Goal: Task Accomplishment & Management: Complete application form

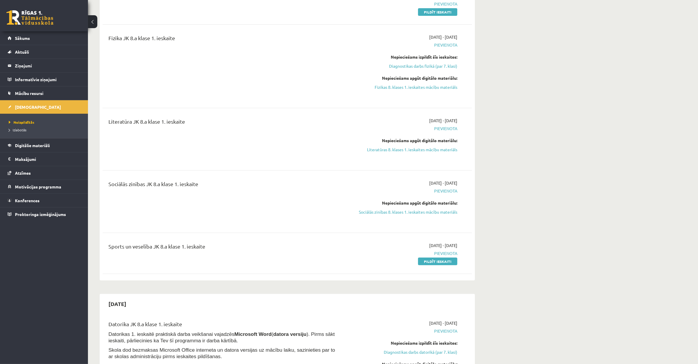
scroll to position [219, 0]
click at [428, 258] on link "Pildīt ieskaiti" at bounding box center [437, 260] width 39 height 8
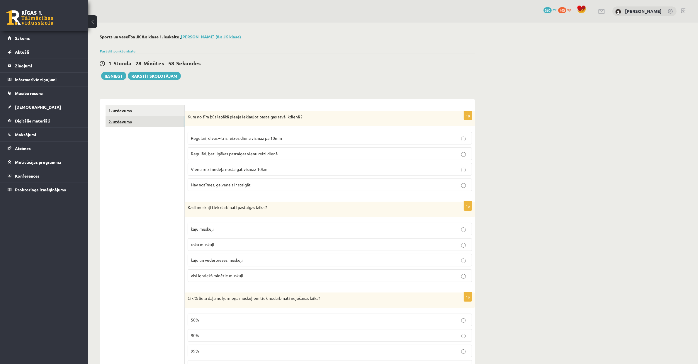
click at [175, 119] on link "2. uzdevums" at bounding box center [145, 121] width 79 height 11
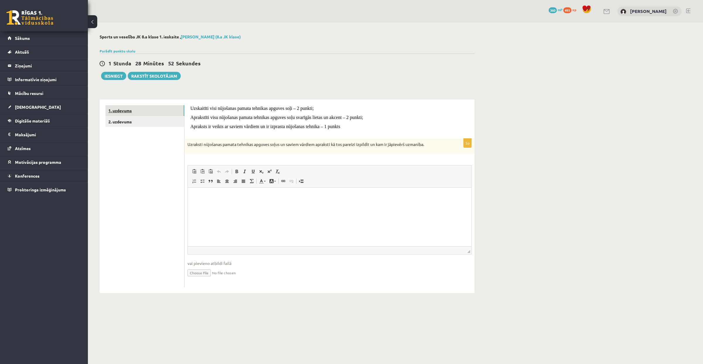
click at [143, 112] on link "1. uzdevums" at bounding box center [145, 110] width 79 height 11
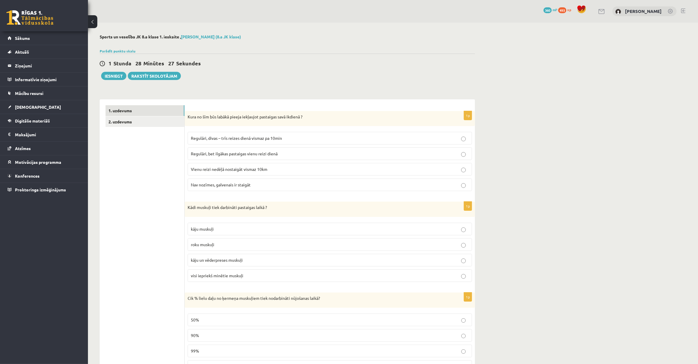
click at [269, 138] on span "Regulāri, divas – trīs reizes dienā vismaz pa 10min" at bounding box center [236, 137] width 91 height 5
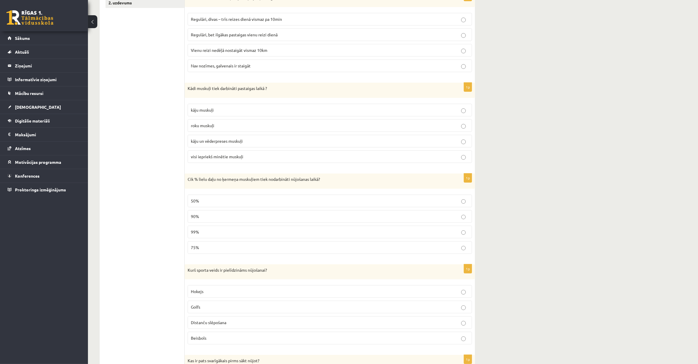
scroll to position [119, 0]
click at [253, 213] on label "90%" at bounding box center [330, 216] width 284 height 13
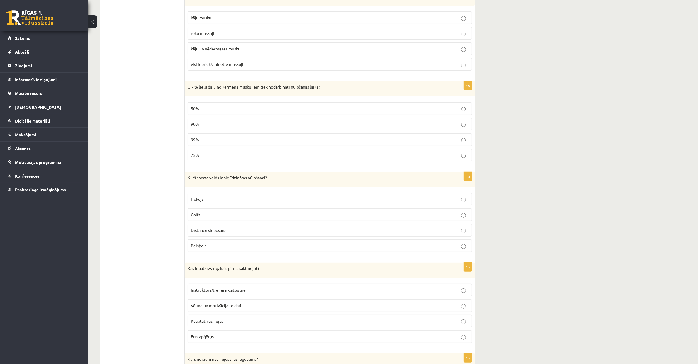
scroll to position [260, 0]
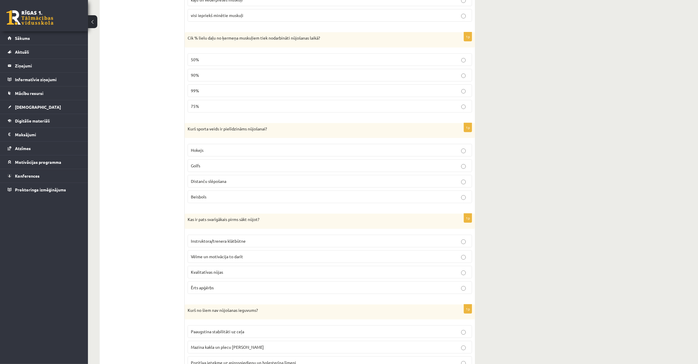
click at [229, 184] on p "Distanču slēpošana" at bounding box center [330, 181] width 278 height 6
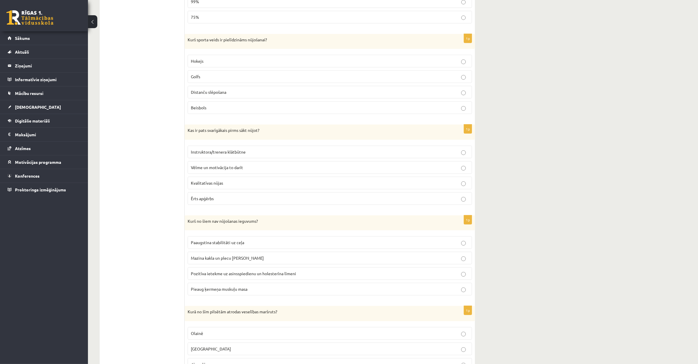
scroll to position [350, 0]
click at [232, 154] on span "Instruktora/trenera klātbūtne" at bounding box center [218, 151] width 55 height 5
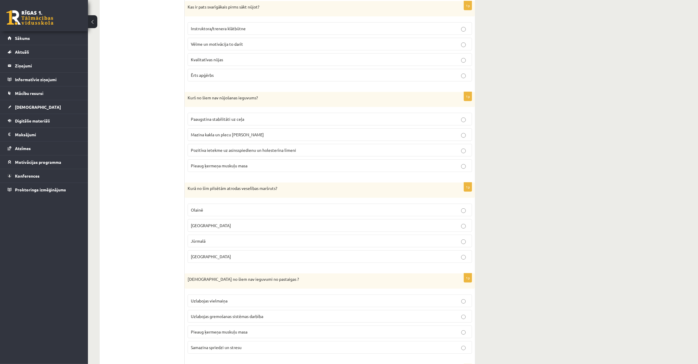
scroll to position [476, 0]
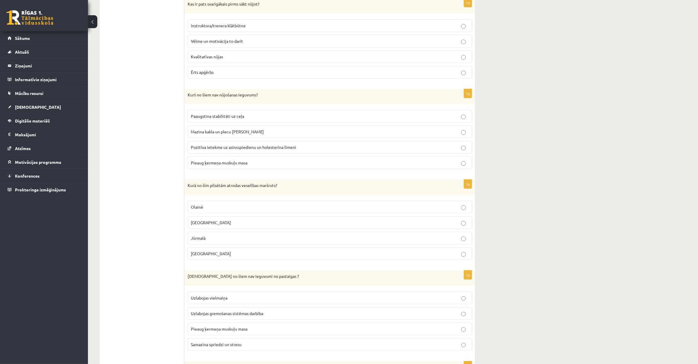
click at [223, 138] on label "Mazina kakla un plecu joslas saspringumu" at bounding box center [330, 131] width 284 height 13
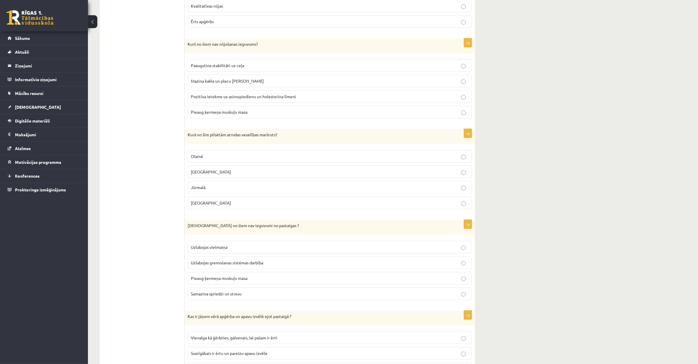
scroll to position [532, 0]
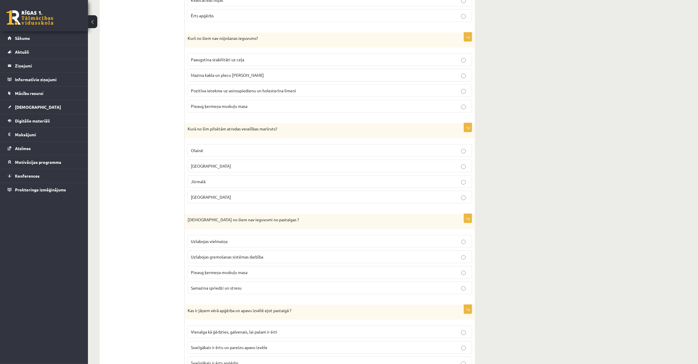
click at [226, 183] on p "Jūrmalā" at bounding box center [330, 182] width 278 height 6
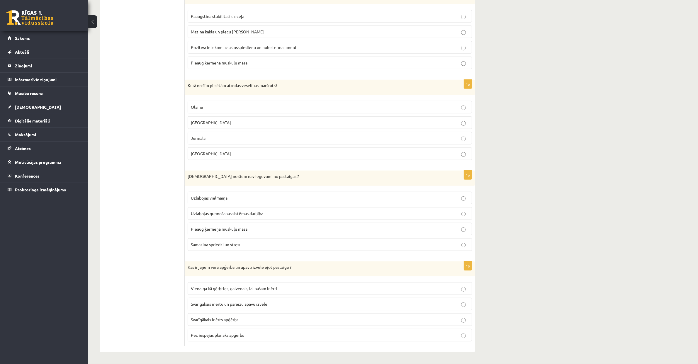
scroll to position [581, 0]
click at [248, 226] on p "Pieaug ķermeņa muskuļu masa" at bounding box center [330, 229] width 278 height 6
click at [237, 320] on span "Svarīgākais ir ērts apģērbs" at bounding box center [214, 319] width 47 height 5
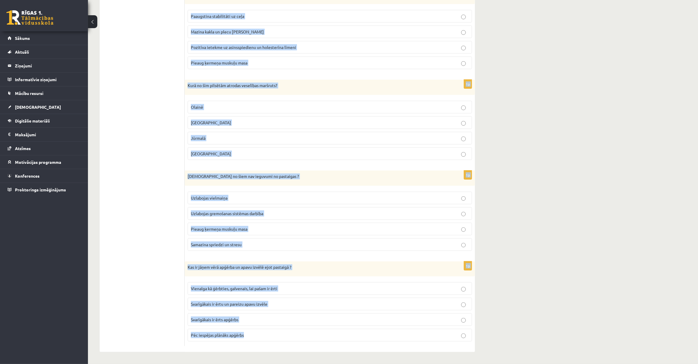
drag, startPoint x: 188, startPoint y: 115, endPoint x: 250, endPoint y: 353, distance: 246.0
copy form "Kura no šīm būs labākā pieeja iekļaujot pastaigas savā ikdienā ? Regulāri, diva…"
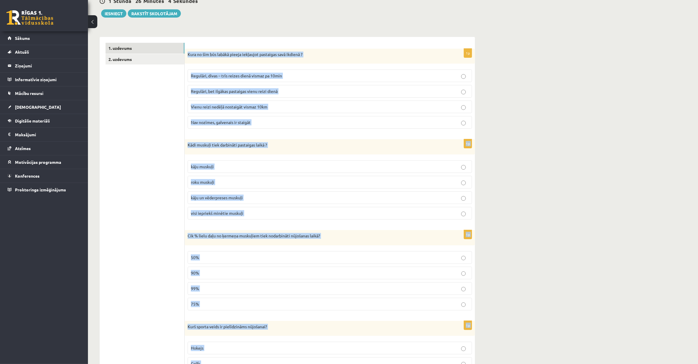
scroll to position [67, 0]
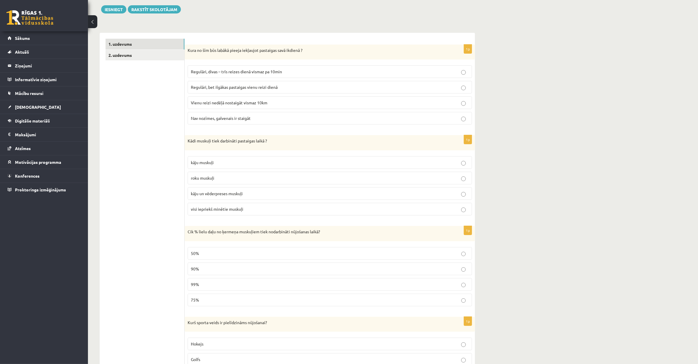
click at [277, 209] on p "visi iepriekš minētie muskuļi" at bounding box center [330, 209] width 278 height 6
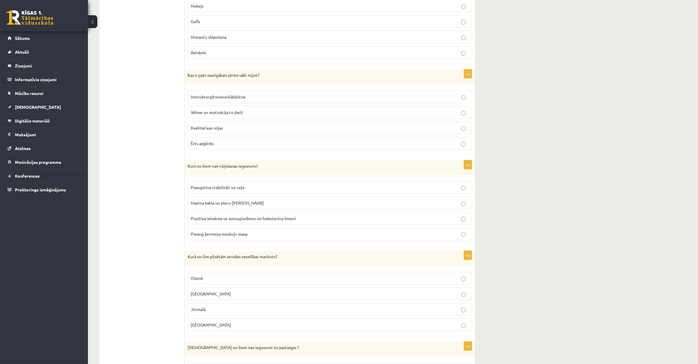
scroll to position [410, 0]
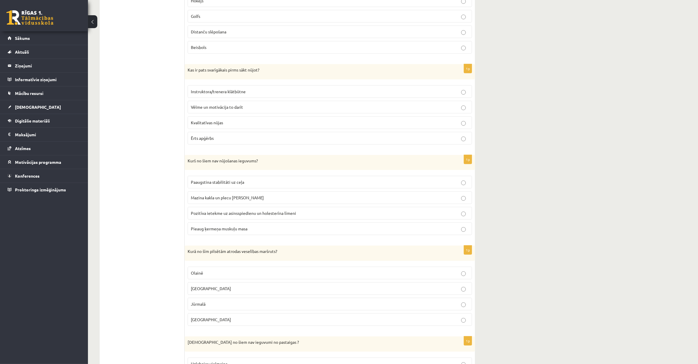
click at [233, 231] on span "Pieaug ķermeņa muskuļu masa" at bounding box center [219, 228] width 57 height 5
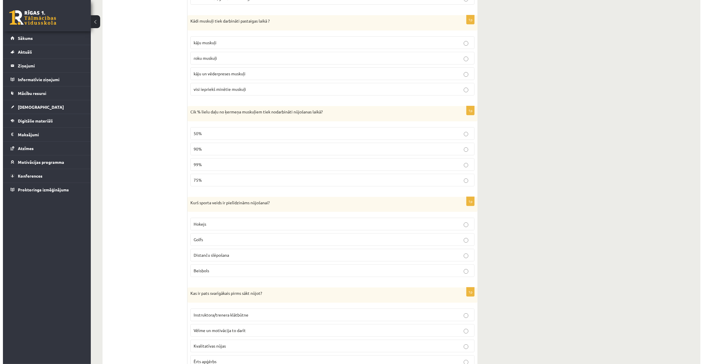
scroll to position [0, 0]
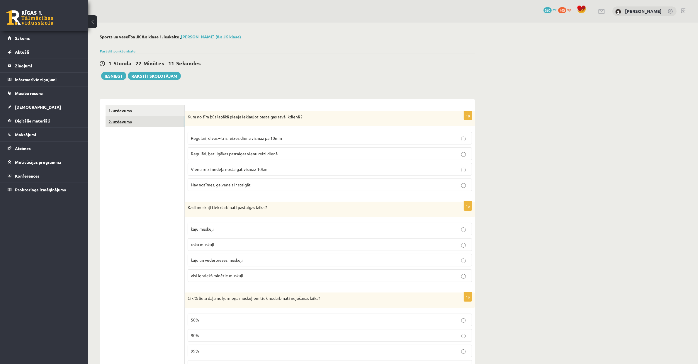
click at [145, 120] on link "2. uzdevums" at bounding box center [145, 121] width 79 height 11
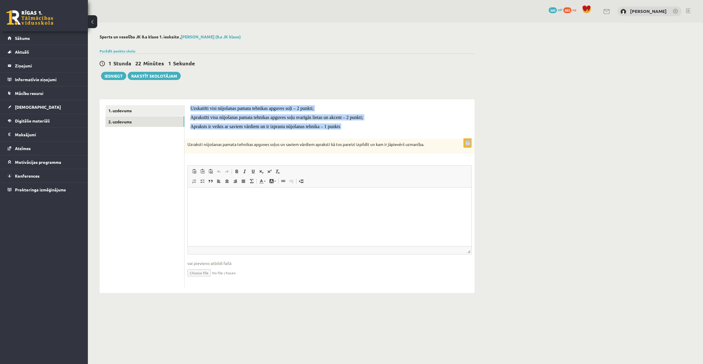
drag, startPoint x: 191, startPoint y: 108, endPoint x: 329, endPoint y: 135, distance: 140.7
click at [329, 136] on form "Uzskaitīti visi nūjošanas pamata tehnikas apguves soļi – 2 punkti; Aprakstīti v…" at bounding box center [330, 196] width 278 height 182
copy form "Uzskaitīti visi nūjošanas pamata tehnikas apguves soļi – 2 punkti; Aprakstīti v…"
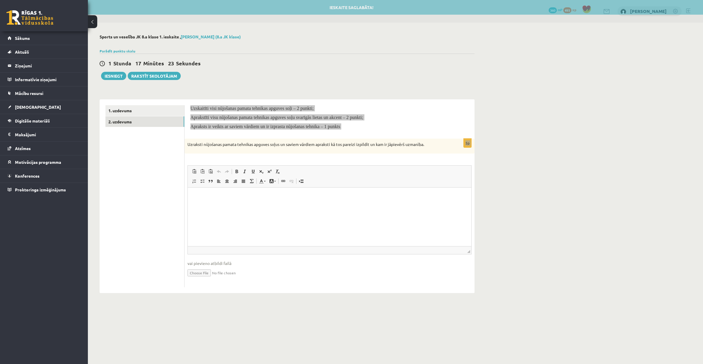
click at [200, 191] on html at bounding box center [330, 197] width 284 height 18
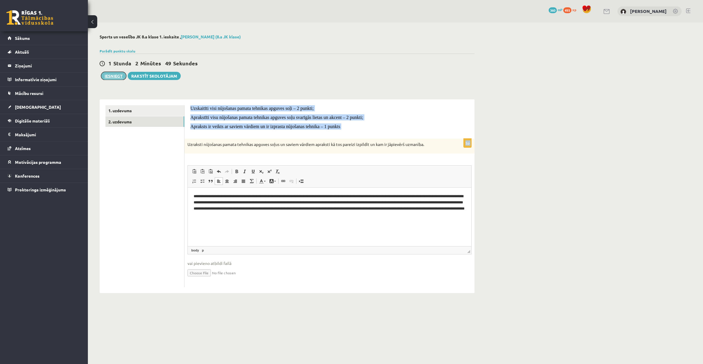
click at [110, 74] on button "Iesniegt" at bounding box center [113, 76] width 25 height 8
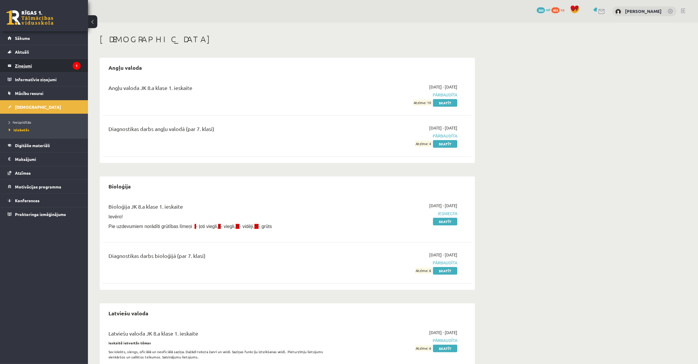
click at [33, 60] on legend "Ziņojumi 1" at bounding box center [48, 65] width 66 height 13
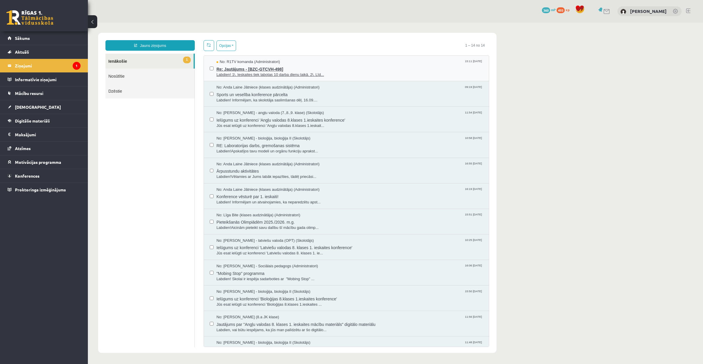
click at [312, 72] on span "Re: Jautājums - [BZC-GTCVH-498]" at bounding box center [350, 68] width 267 height 7
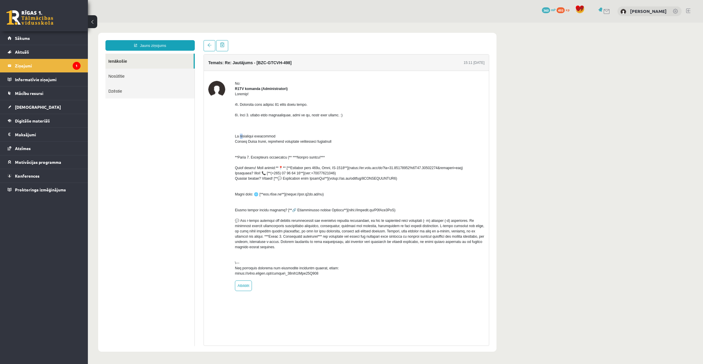
drag, startPoint x: 336, startPoint y: 121, endPoint x: 352, endPoint y: 120, distance: 16.1
click at [352, 120] on div at bounding box center [360, 183] width 250 height 185
click at [353, 120] on div at bounding box center [360, 183] width 250 height 185
click at [43, 105] on link "[DEMOGRAPHIC_DATA]" at bounding box center [44, 106] width 73 height 13
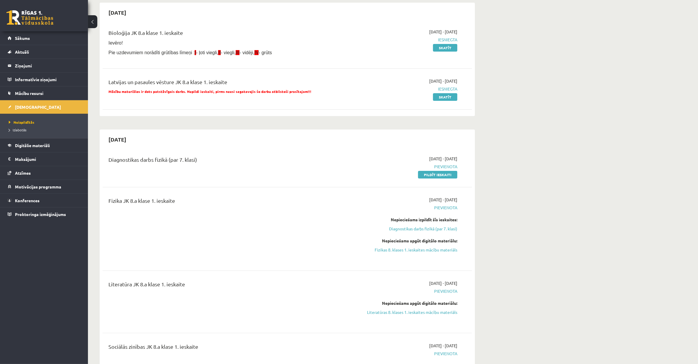
scroll to position [56, 0]
click at [445, 176] on link "Pildīt ieskaiti" at bounding box center [437, 174] width 39 height 8
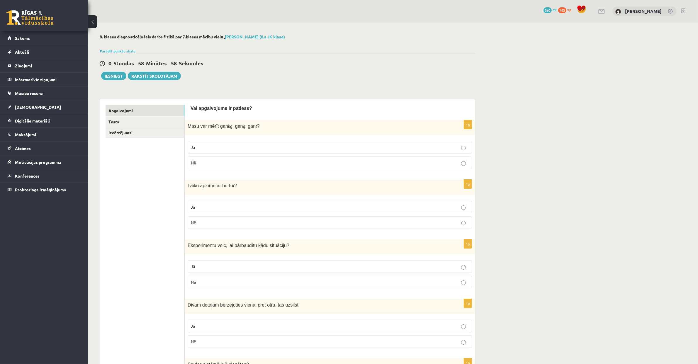
click at [247, 144] on p "Jā" at bounding box center [330, 147] width 278 height 6
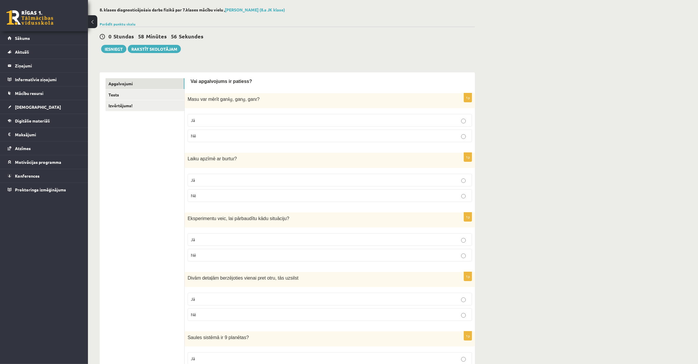
scroll to position [83, 0]
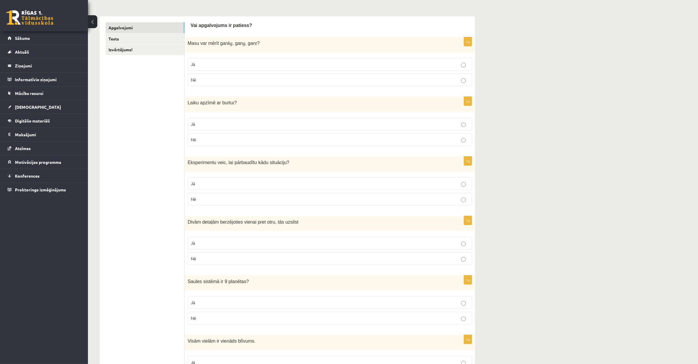
click at [252, 122] on p "Jā" at bounding box center [330, 124] width 278 height 6
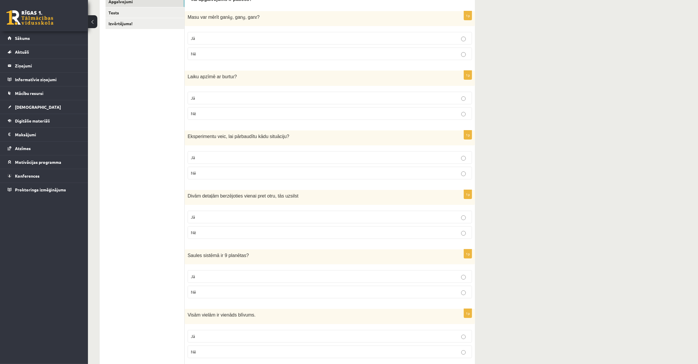
scroll to position [121, 0]
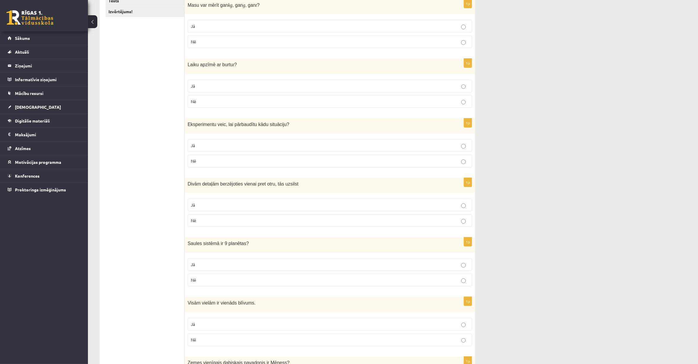
click at [257, 142] on label "Jā" at bounding box center [330, 145] width 284 height 13
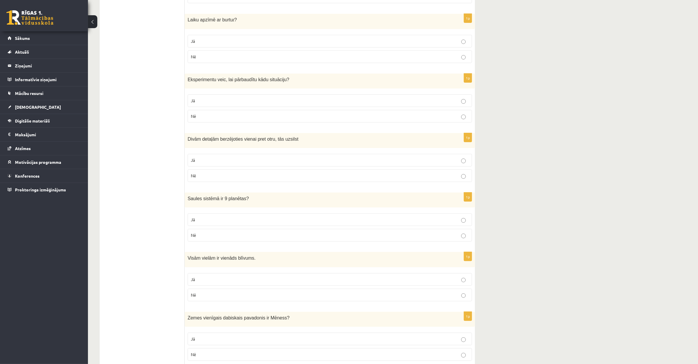
scroll to position [169, 0]
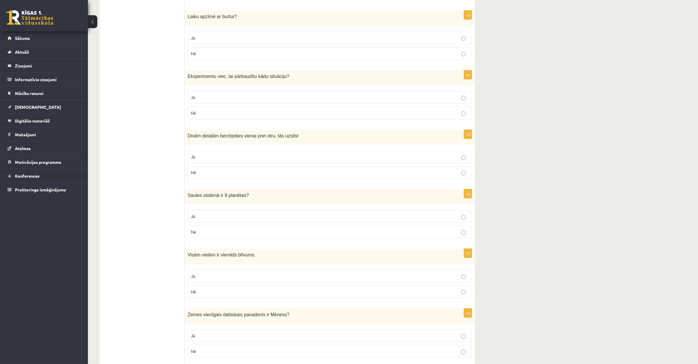
click at [225, 238] on label "Nē" at bounding box center [330, 232] width 284 height 13
click at [202, 157] on p "Jā" at bounding box center [330, 157] width 278 height 6
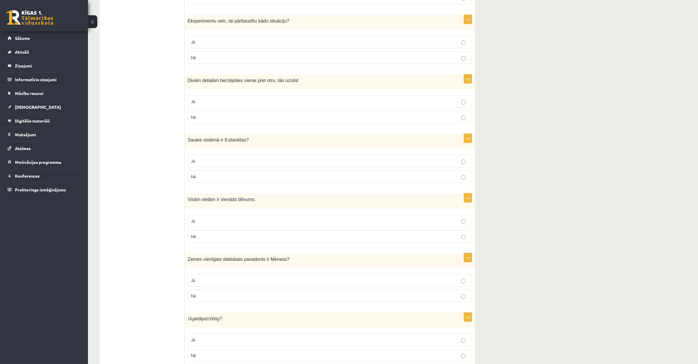
scroll to position [254, 0]
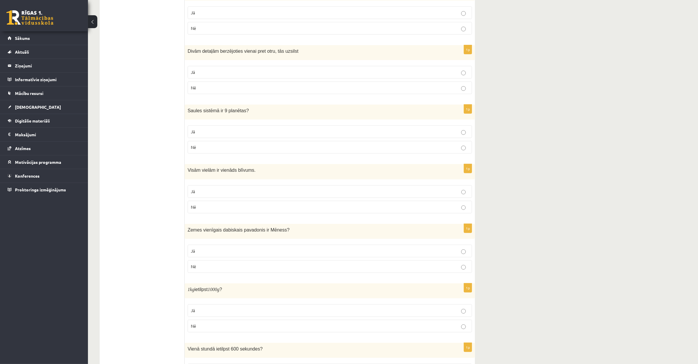
click at [207, 206] on p "Nē" at bounding box center [330, 207] width 278 height 6
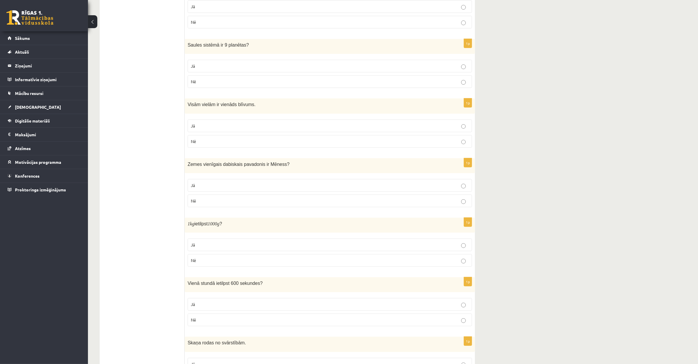
scroll to position [320, 0]
click at [202, 182] on label "Jā" at bounding box center [330, 184] width 284 height 13
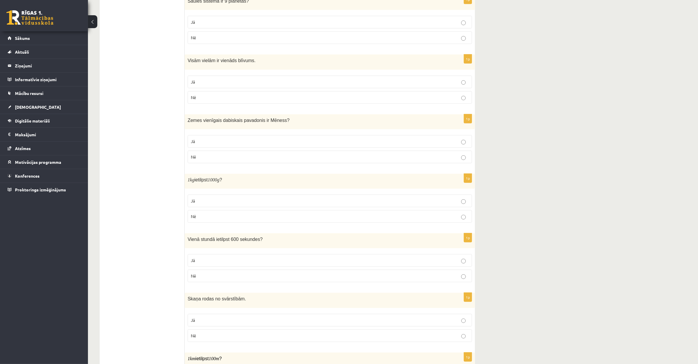
scroll to position [374, 0]
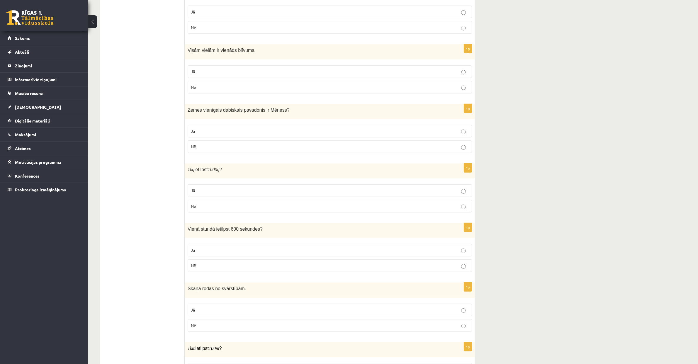
click at [203, 188] on label "Jā" at bounding box center [330, 190] width 284 height 13
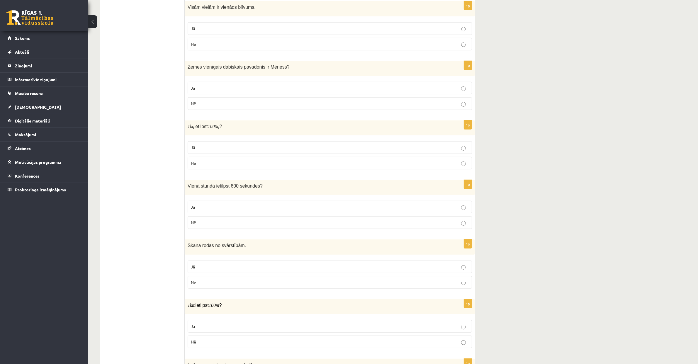
scroll to position [418, 0]
drag, startPoint x: 187, startPoint y: 185, endPoint x: 282, endPoint y: 289, distance: 140.5
click at [282, 289] on form "Vai apgalvojums ir patiess? 1p Masu var mērīt gan kg , gan g , gan t ? Jā Nē 1p…" at bounding box center [330, 287] width 278 height 1201
copy form "Vienā stundā ietilpst 600 sekundes ? Jā Nē 1p Skaņa rodas no svārstībām. Jā Nē"
click at [265, 228] on label "Nē" at bounding box center [330, 221] width 284 height 13
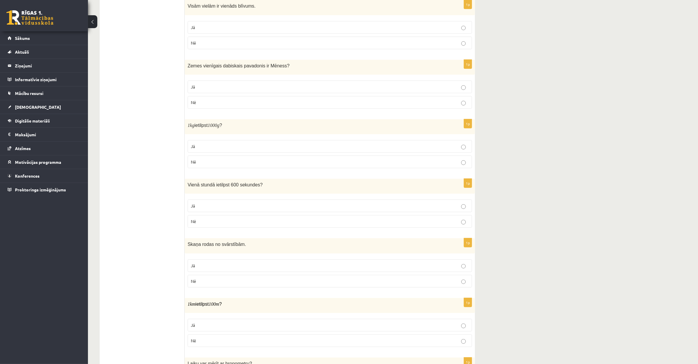
click at [275, 269] on p "Jā" at bounding box center [330, 266] width 278 height 6
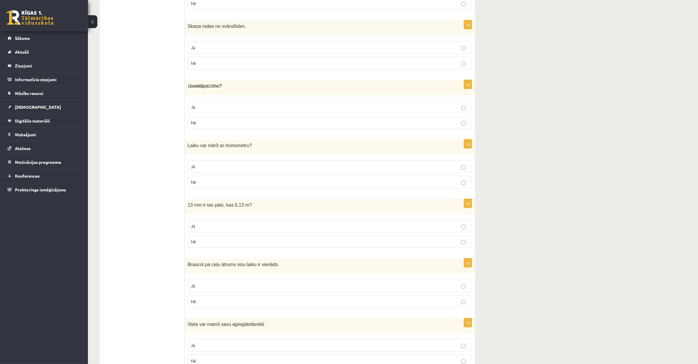
scroll to position [657, 0]
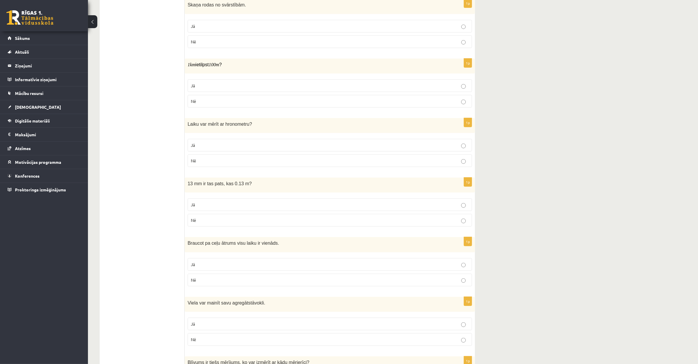
click at [219, 164] on p "Nē" at bounding box center [330, 161] width 278 height 6
drag, startPoint x: 188, startPoint y: 67, endPoint x: 240, endPoint y: 67, distance: 52.2
click at [240, 67] on p "1 km ietilpst 100 m ?" at bounding box center [315, 65] width 255 height 6
copy span "1 km ietilpst 100 m ?"
click at [197, 104] on p "Nē" at bounding box center [330, 101] width 278 height 6
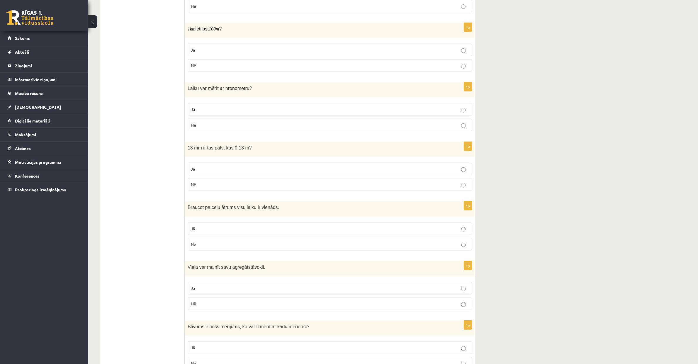
scroll to position [700, 0]
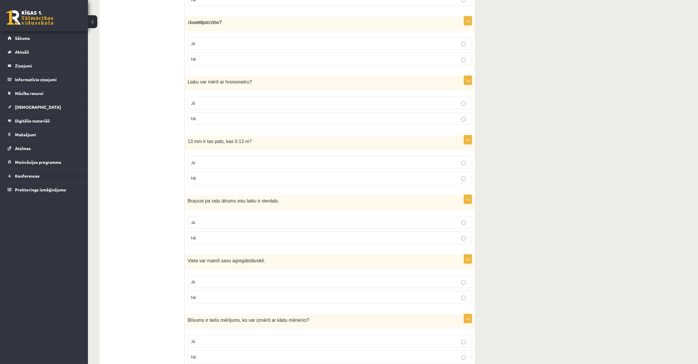
click at [269, 166] on p "Jā" at bounding box center [330, 162] width 278 height 6
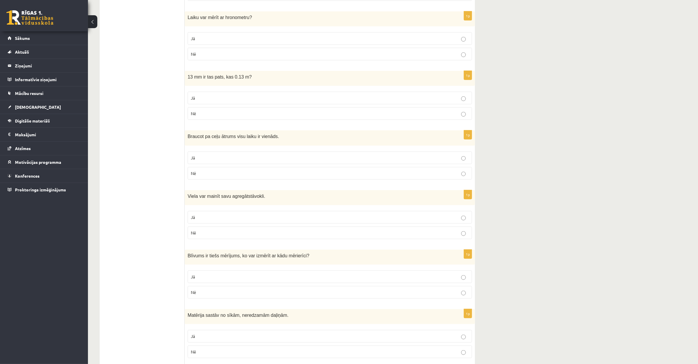
click at [225, 176] on p "Nē" at bounding box center [330, 173] width 278 height 6
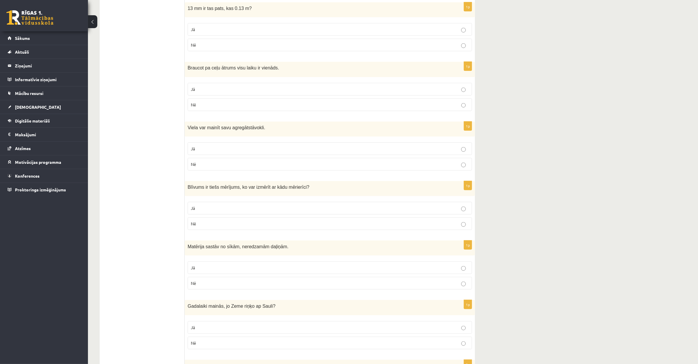
scroll to position [835, 0]
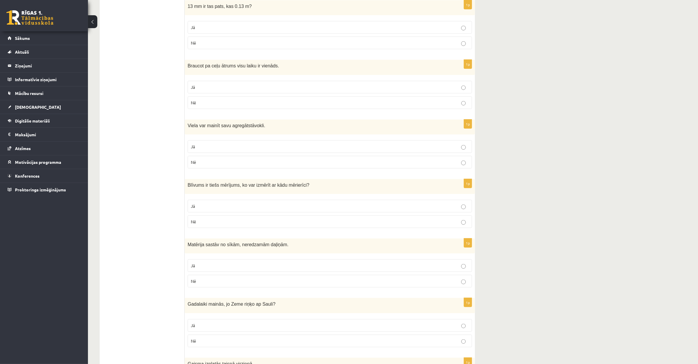
click at [220, 150] on p "Jā" at bounding box center [330, 147] width 278 height 6
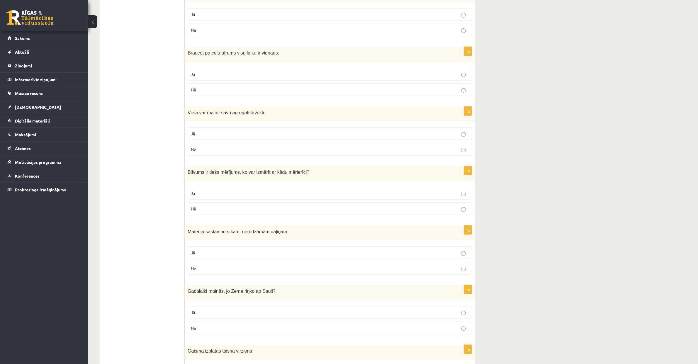
scroll to position [880, 0]
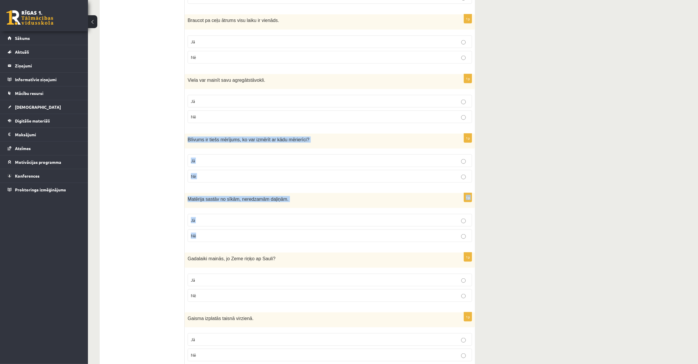
drag, startPoint x: 188, startPoint y: 144, endPoint x: 323, endPoint y: 244, distance: 168.7
click at [322, 223] on p "Jā" at bounding box center [330, 220] width 278 height 6
drag, startPoint x: 188, startPoint y: 144, endPoint x: 284, endPoint y: 253, distance: 145.0
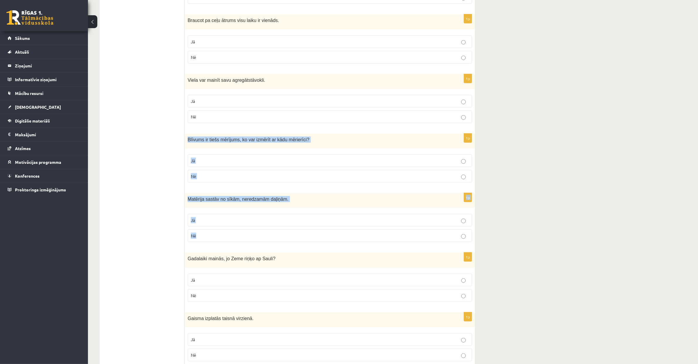
copy form "Blīvums ir tiešs mērījums, ko var izmērīt ar kādu mērierīci ? Jā Nē 1p Matērija…"
click at [253, 179] on p "Nē" at bounding box center [330, 176] width 278 height 6
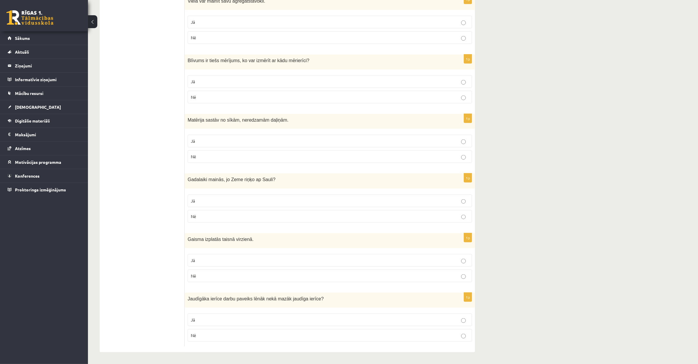
scroll to position [966, 0]
click at [300, 320] on p "Jā" at bounding box center [330, 320] width 278 height 6
drag, startPoint x: 189, startPoint y: 179, endPoint x: 268, endPoint y: 282, distance: 130.3
copy form "Gadalaiki mainās, jo Zeme riņķo ap Sauli? Jā Nē 1p Gaisma izplatās taisnā virzi…"
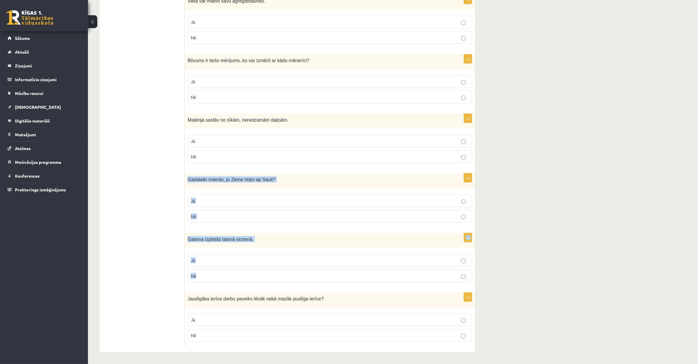
click at [302, 195] on label "Jā" at bounding box center [330, 201] width 284 height 13
click at [307, 260] on p "Jā" at bounding box center [330, 260] width 278 height 6
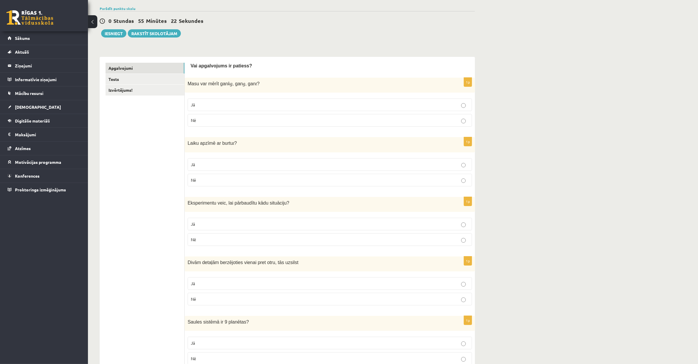
scroll to position [0, 0]
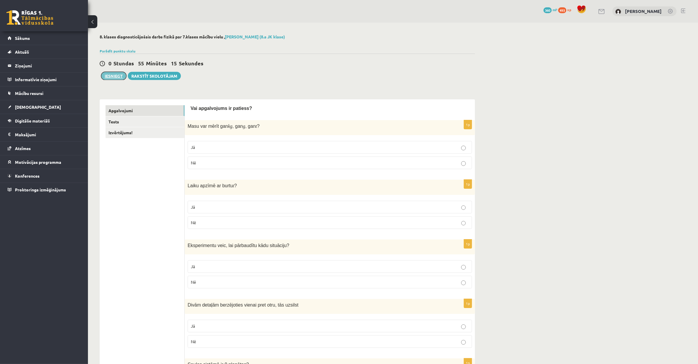
click at [119, 77] on button "Iesniegt" at bounding box center [113, 76] width 25 height 8
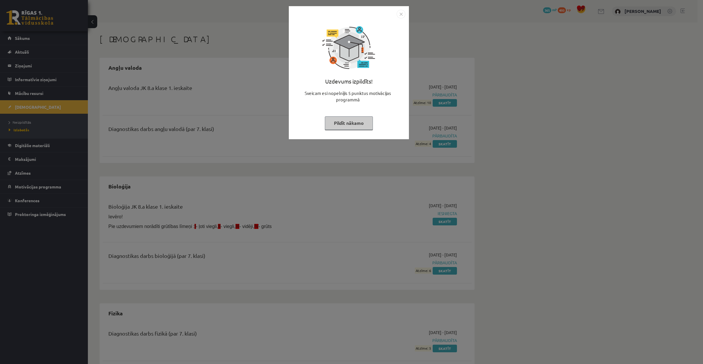
click at [402, 13] on img "Close" at bounding box center [401, 14] width 9 height 9
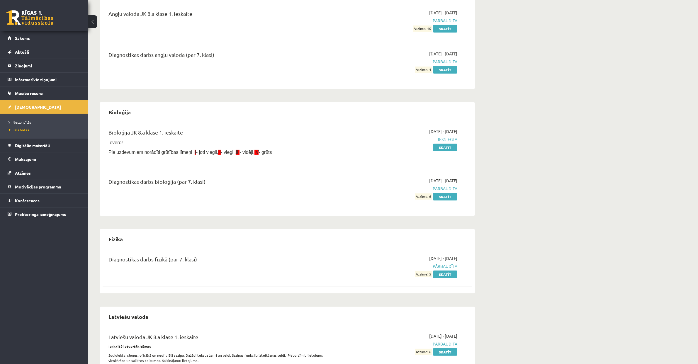
scroll to position [153, 0]
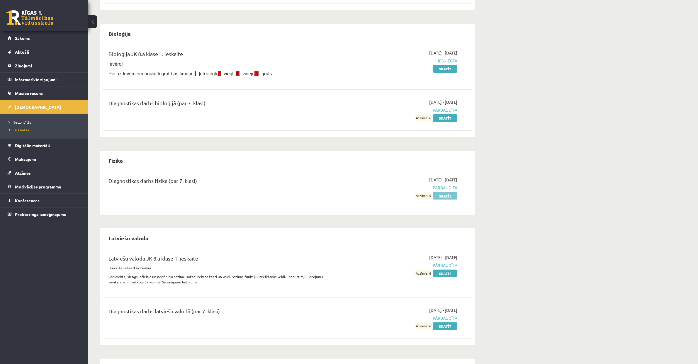
click at [441, 197] on link "Skatīt" at bounding box center [445, 196] width 24 height 8
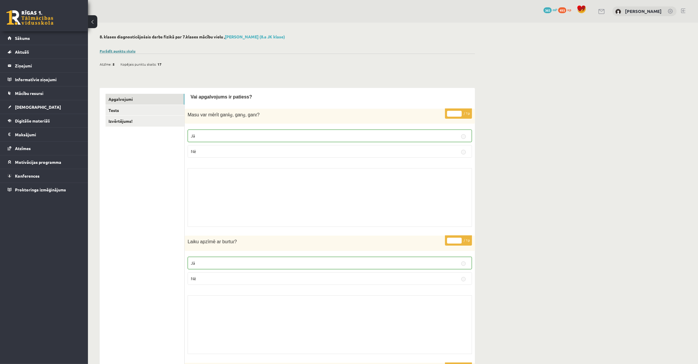
click at [124, 50] on link "Parādīt punktu skalu" at bounding box center [118, 51] width 36 height 5
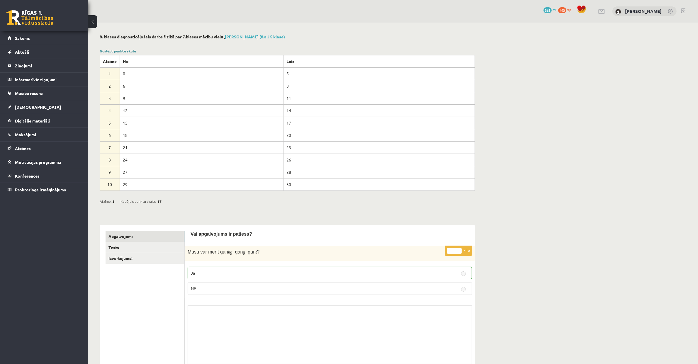
click at [129, 49] on link "Noslēpt punktu skalu" at bounding box center [118, 51] width 36 height 5
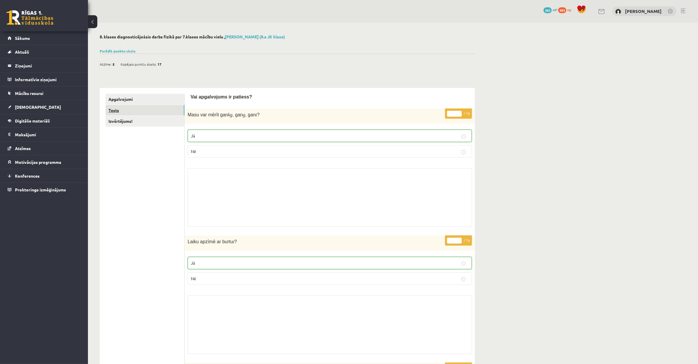
click at [141, 107] on link "Tests" at bounding box center [145, 110] width 79 height 11
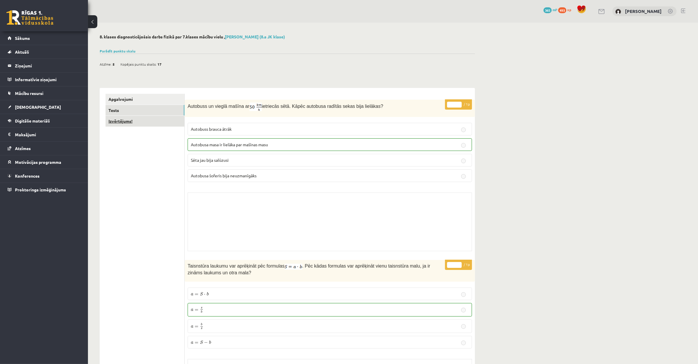
click at [133, 124] on link "Izvērtējums!" at bounding box center [145, 121] width 79 height 11
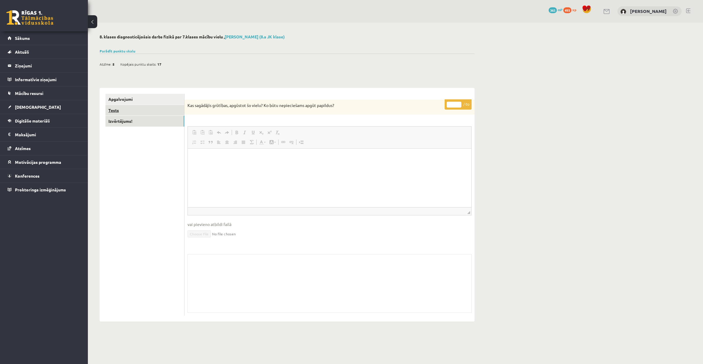
click at [147, 112] on link "Tests" at bounding box center [145, 110] width 79 height 11
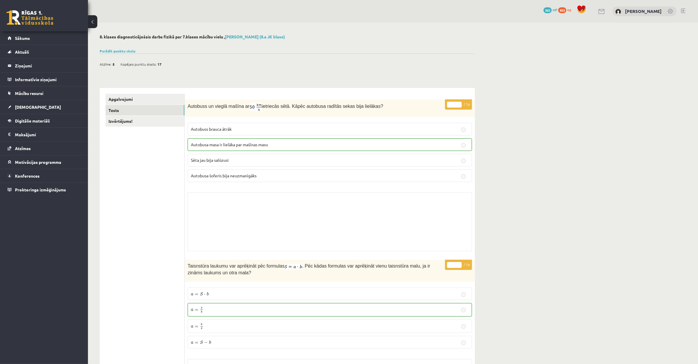
click at [239, 142] on span "Autobusa masa ir lielāka par mašīnas masu" at bounding box center [229, 144] width 77 height 5
click at [246, 161] on p "Sēta jau bija salūzusi" at bounding box center [330, 160] width 278 height 6
click at [249, 192] on div "* / 1p Autobuss un vieglā mašīna ar ietriecās sētā. Kāpēc autobusa radītās seka…" at bounding box center [330, 177] width 290 height 155
click at [250, 204] on div "Skolotāja pielikums" at bounding box center [330, 222] width 284 height 59
click at [134, 101] on link "Apgalvojumi" at bounding box center [145, 99] width 79 height 11
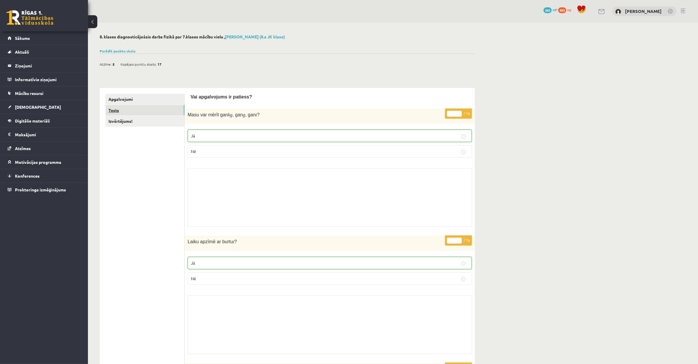
click at [136, 106] on link "Tests" at bounding box center [145, 110] width 79 height 11
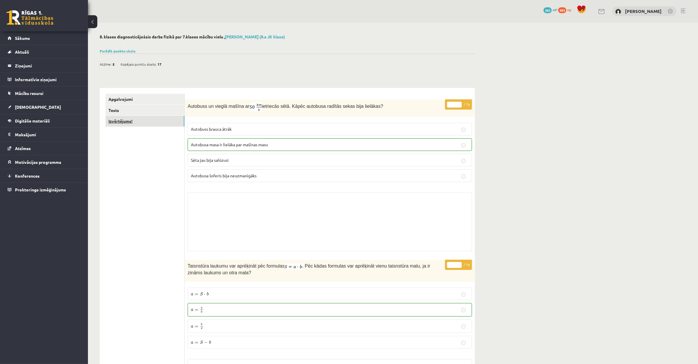
click at [136, 119] on link "Izvērtējums!" at bounding box center [145, 121] width 79 height 11
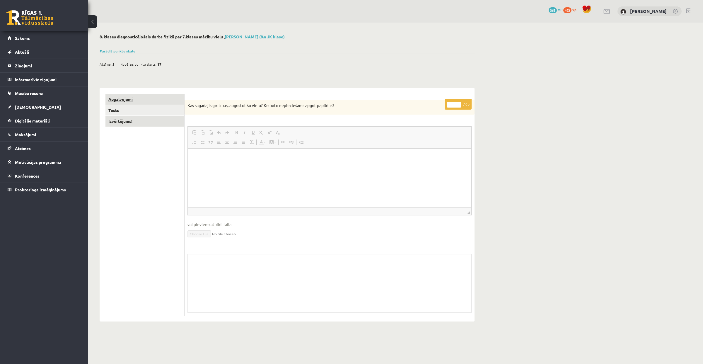
click at [137, 97] on link "Apgalvojumi" at bounding box center [145, 99] width 79 height 11
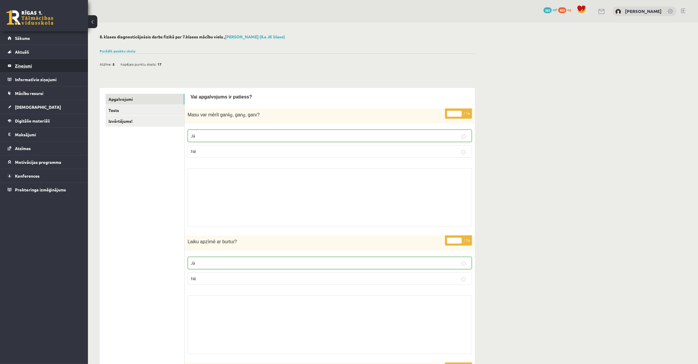
click at [40, 66] on legend "Ziņojumi 0" at bounding box center [48, 65] width 66 height 13
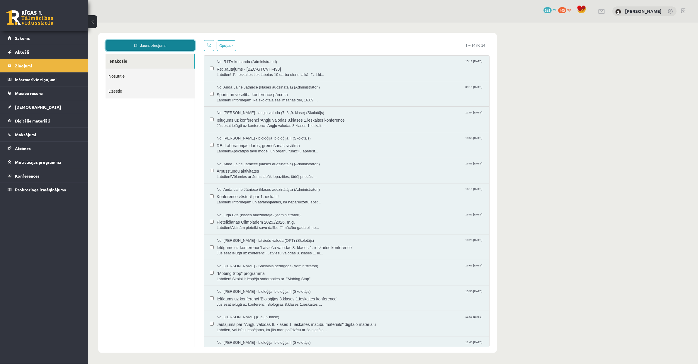
click at [168, 46] on link "Jauns ziņojums" at bounding box center [149, 45] width 89 height 11
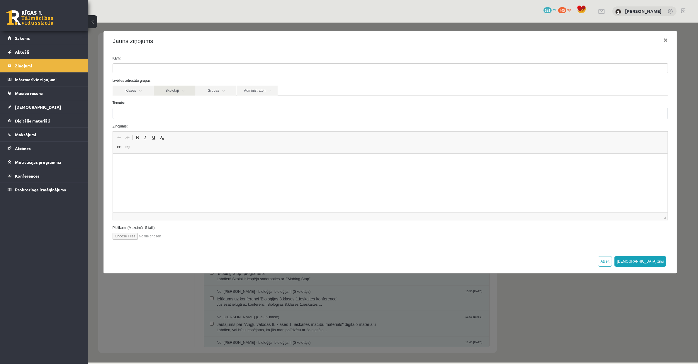
click at [172, 89] on link "Skolotāji" at bounding box center [174, 90] width 41 height 10
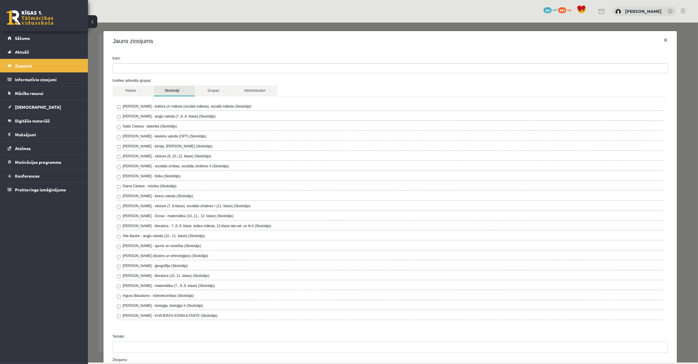
click at [133, 71] on input "search" at bounding box center [123, 67] width 21 height 9
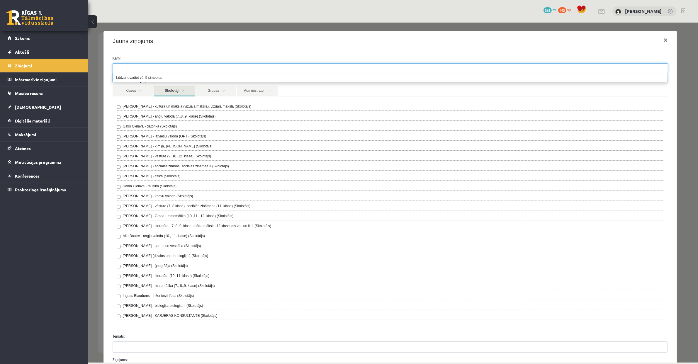
type input "*"
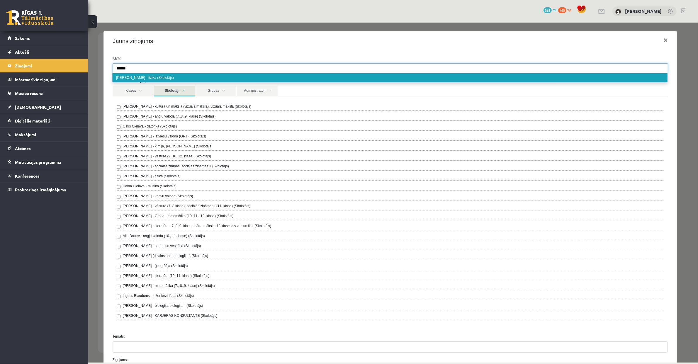
type input "******"
select select "**"
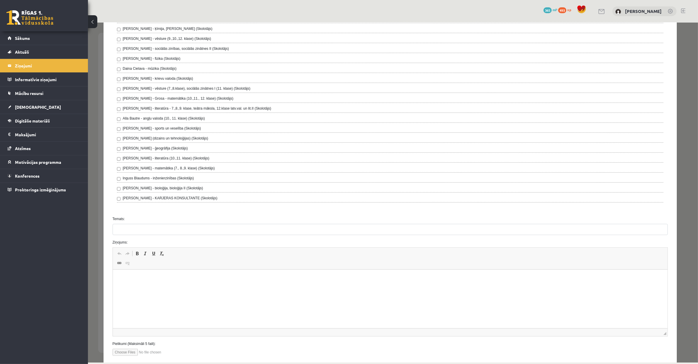
scroll to position [120, 0]
click at [181, 231] on input "Temats:" at bounding box center [389, 226] width 555 height 11
type input "**********"
click at [171, 280] on html at bounding box center [390, 276] width 555 height 18
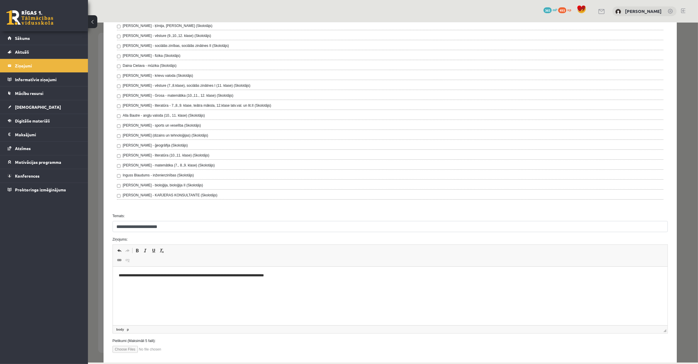
click at [172, 280] on html "**********" at bounding box center [390, 276] width 555 height 18
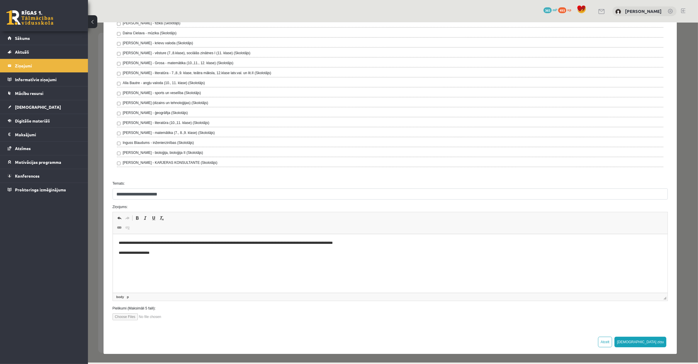
scroll to position [154, 0]
click at [655, 337] on button "Sūtīt ziņu" at bounding box center [640, 342] width 52 height 11
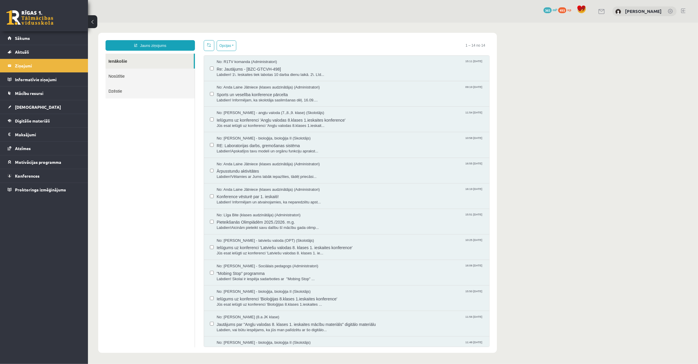
scroll to position [0, 0]
